Goal: Find specific page/section: Find specific page/section

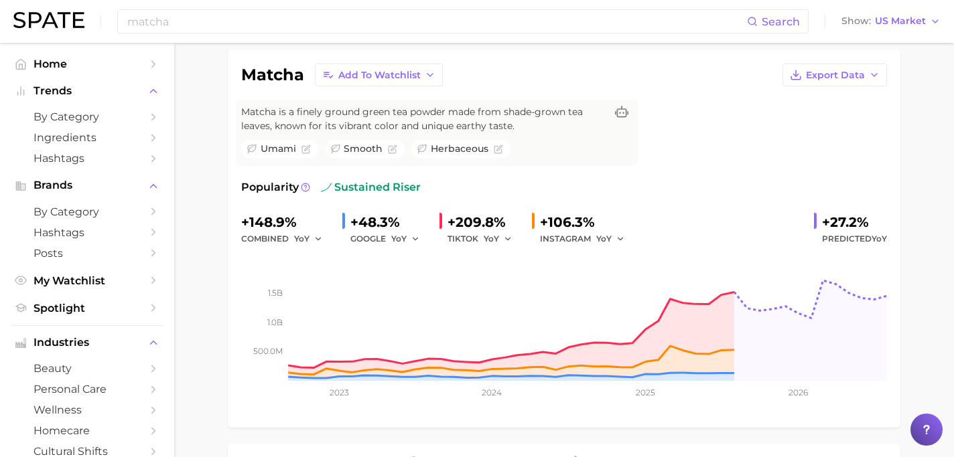
scroll to position [96, 0]
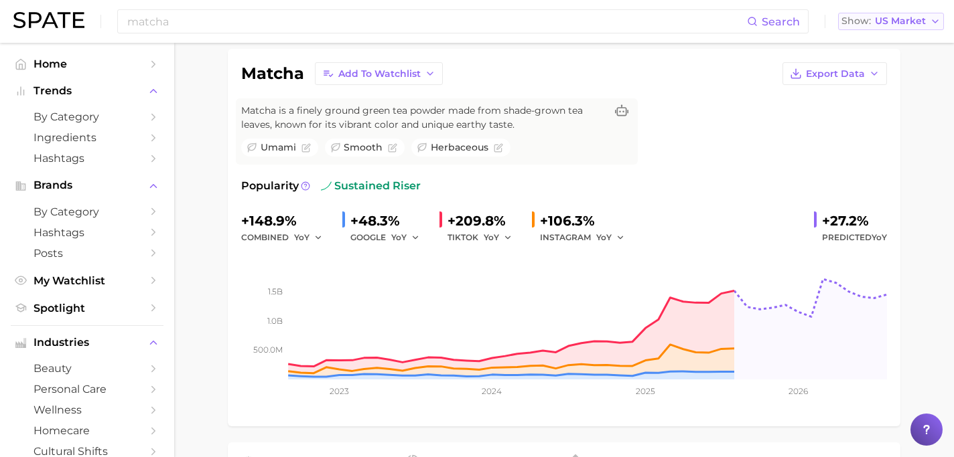
click at [881, 24] on span "US Market" at bounding box center [900, 20] width 51 height 7
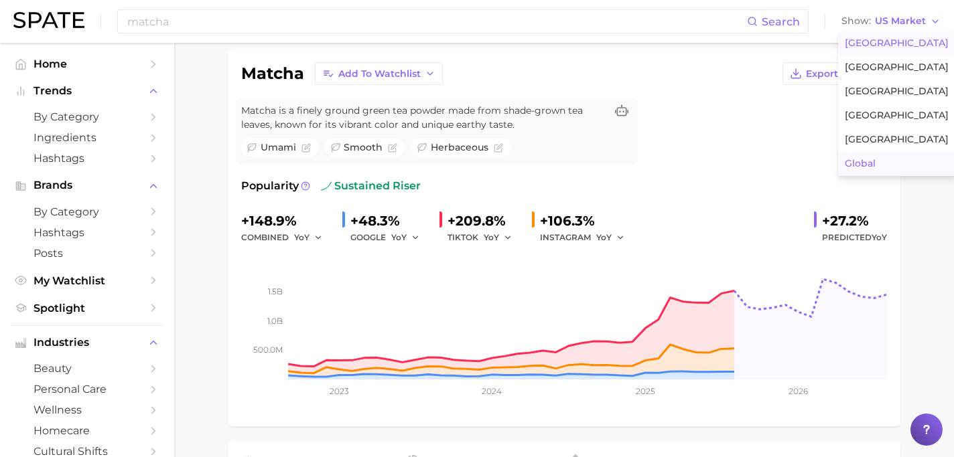
click at [862, 165] on span "Global" at bounding box center [860, 163] width 31 height 11
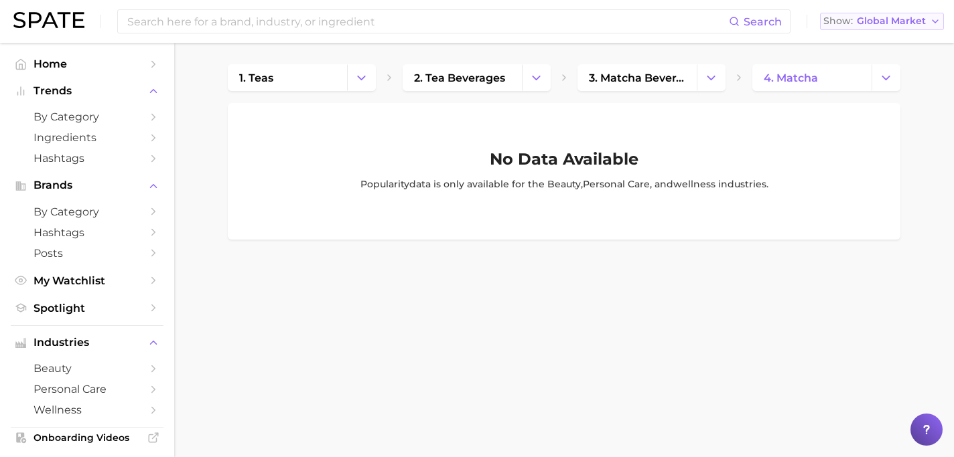
click at [888, 24] on span "Global Market" at bounding box center [891, 20] width 69 height 7
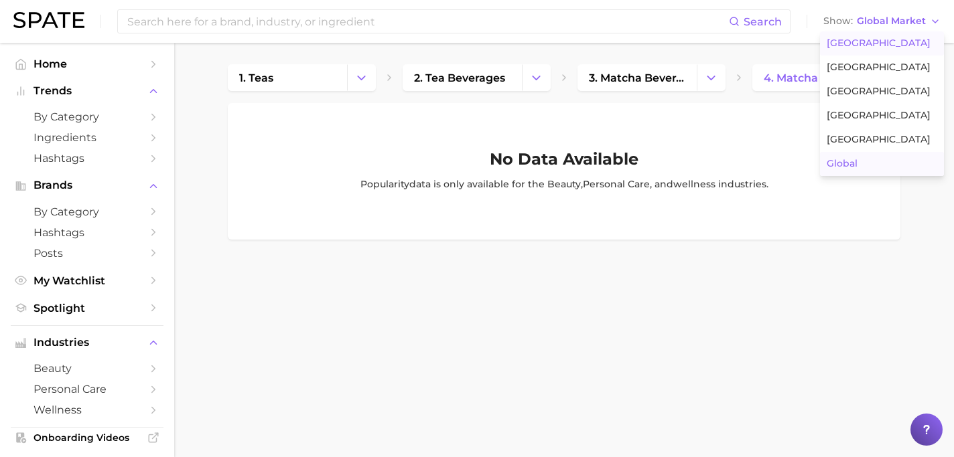
click at [884, 42] on span "[GEOGRAPHIC_DATA]" at bounding box center [878, 43] width 104 height 11
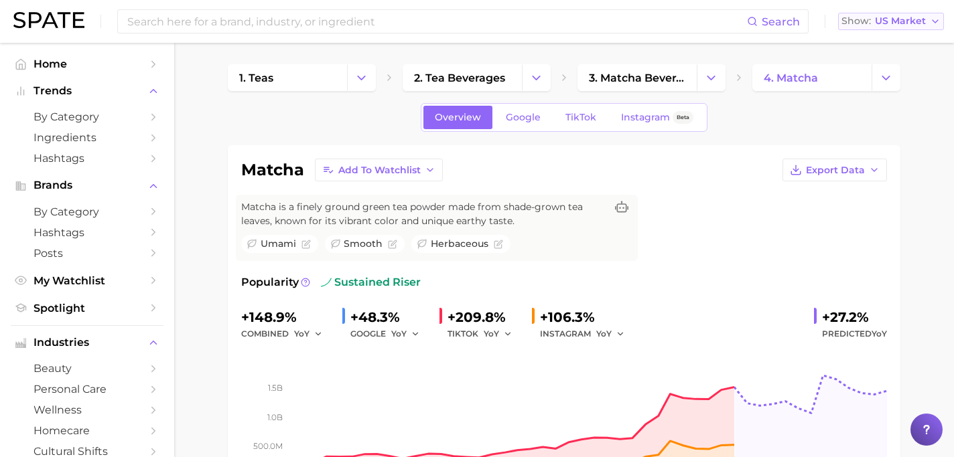
click at [897, 21] on span "US Market" at bounding box center [900, 20] width 51 height 7
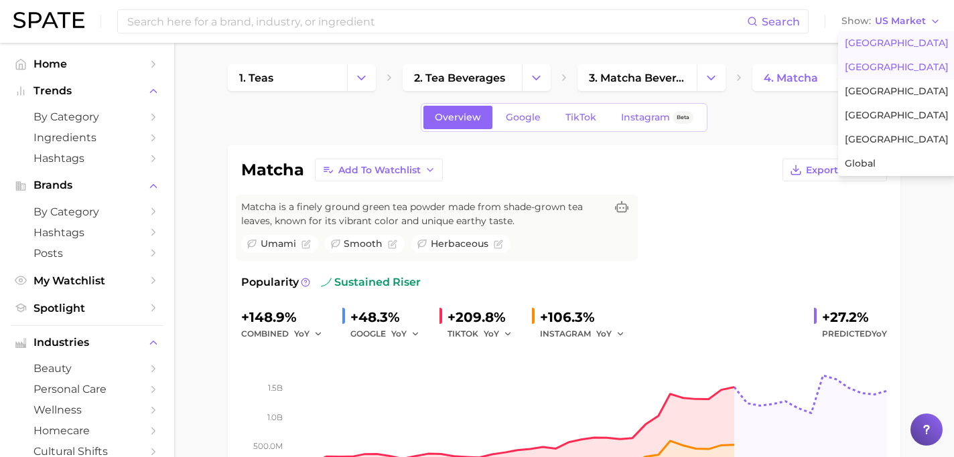
click at [881, 64] on span "[GEOGRAPHIC_DATA]" at bounding box center [897, 67] width 104 height 11
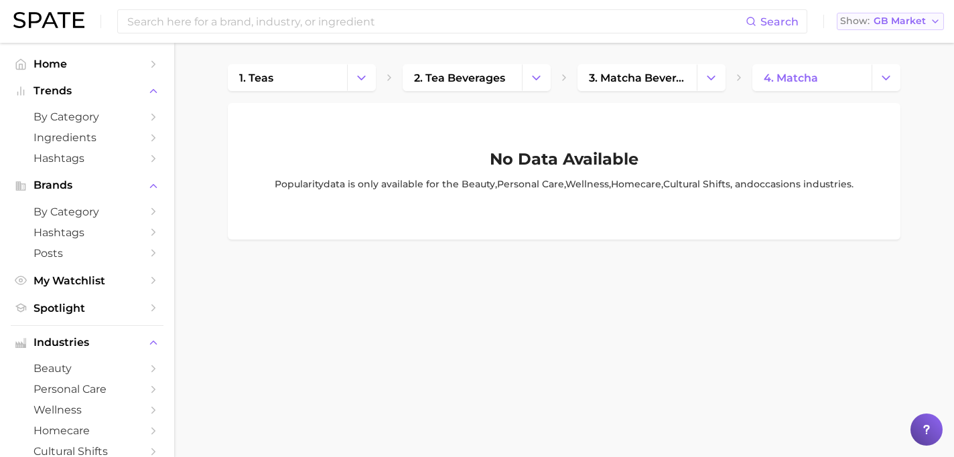
click at [902, 25] on span "GB Market" at bounding box center [899, 20] width 52 height 7
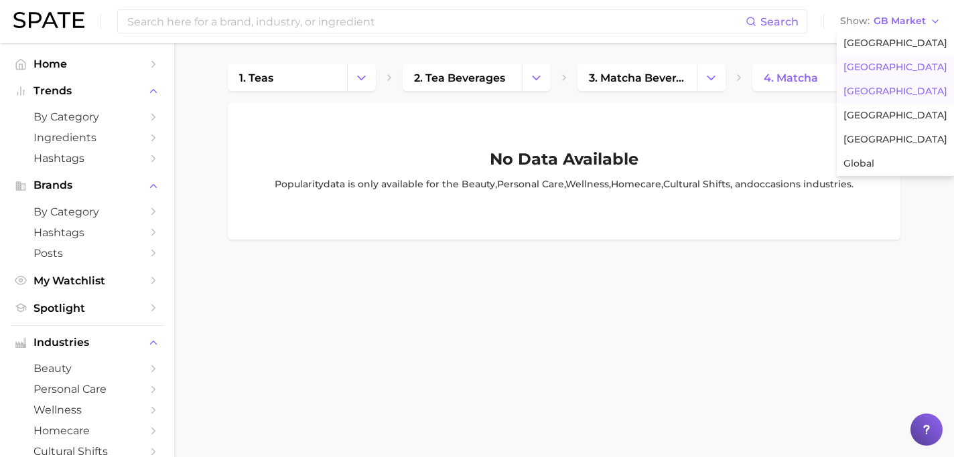
click at [877, 88] on span "[GEOGRAPHIC_DATA]" at bounding box center [895, 91] width 104 height 11
